Goal: Find specific page/section: Find specific page/section

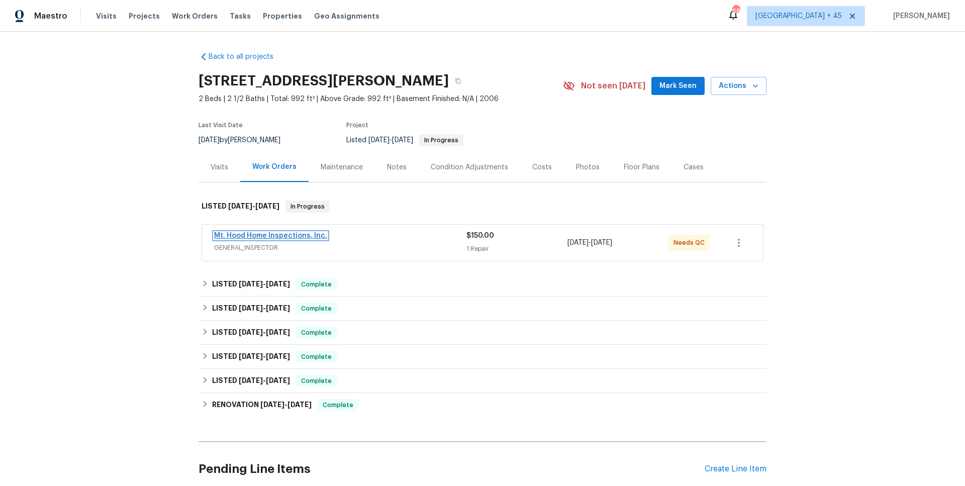
click at [260, 237] on link "Mt. Hood Home Inspections, Inc." at bounding box center [270, 235] width 113 height 7
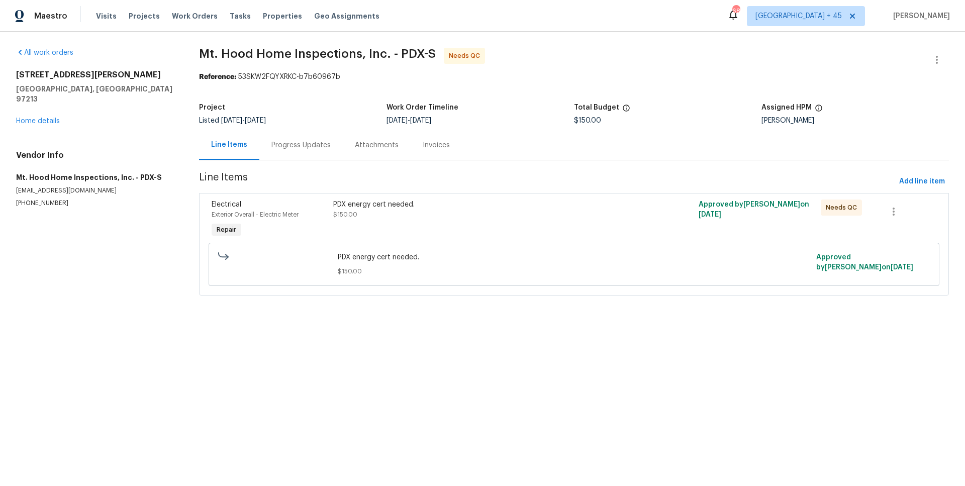
click at [268, 145] on div "Progress Updates" at bounding box center [300, 145] width 83 height 30
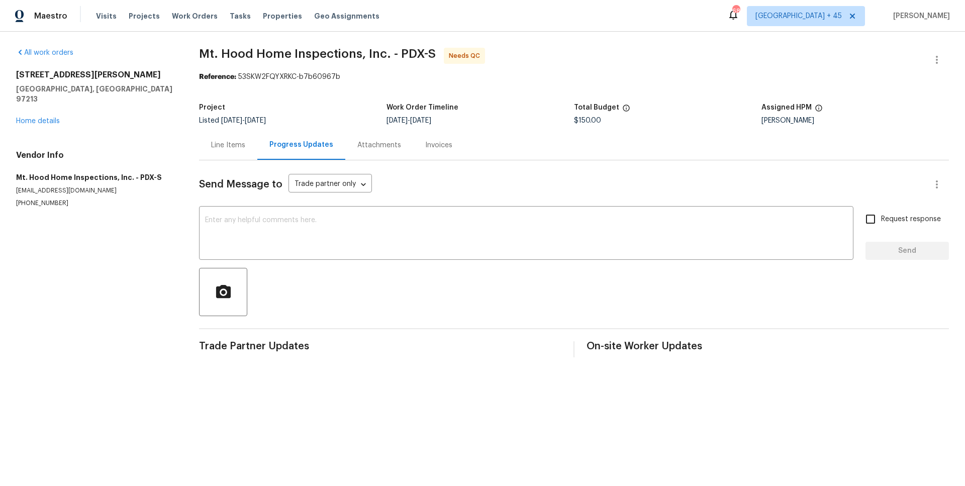
click at [226, 152] on div "Line Items" at bounding box center [228, 145] width 58 height 30
